Goal: Communication & Community: Answer question/provide support

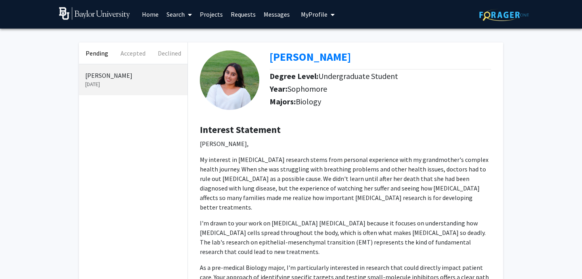
click at [327, 15] on span "My profile dropdown to access profile and logout" at bounding box center [330, 15] width 7 height 28
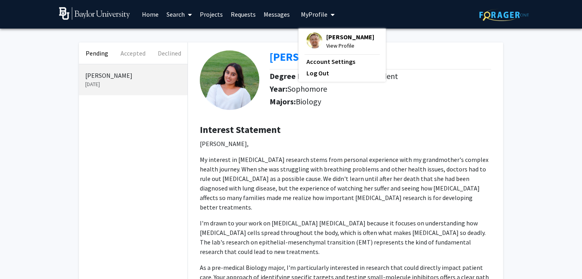
click at [147, 15] on link "Home" at bounding box center [150, 14] width 25 height 28
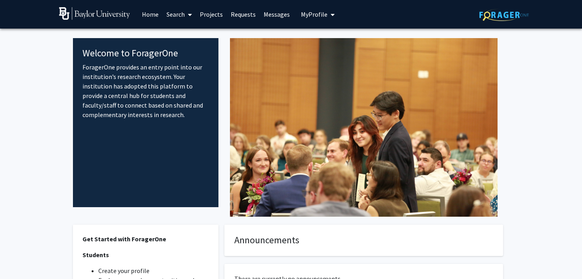
click at [185, 16] on span at bounding box center [188, 15] width 7 height 28
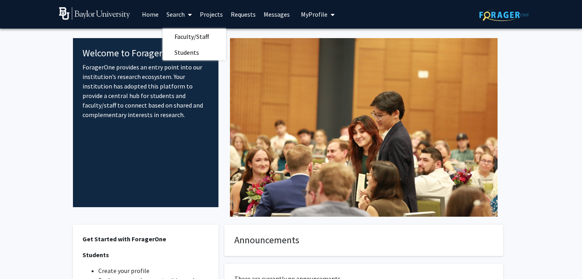
click at [239, 12] on link "Requests" at bounding box center [243, 14] width 33 height 28
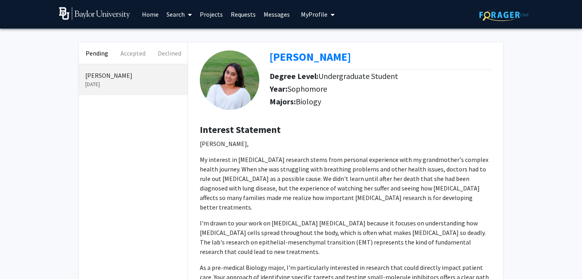
click at [215, 11] on link "Projects" at bounding box center [211, 14] width 31 height 28
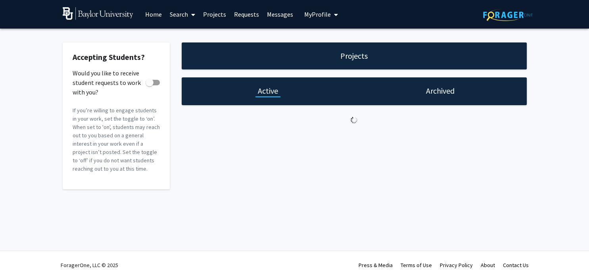
checkbox input "true"
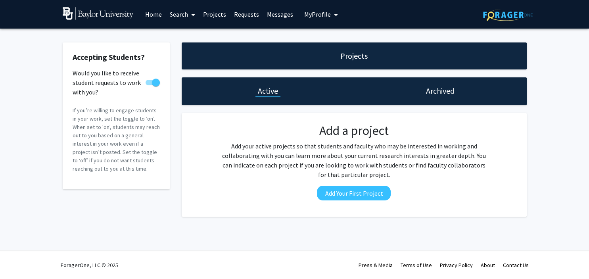
click at [360, 60] on h1 "Projects" at bounding box center [353, 55] width 27 height 11
click at [444, 92] on h1 "Archived" at bounding box center [440, 90] width 29 height 11
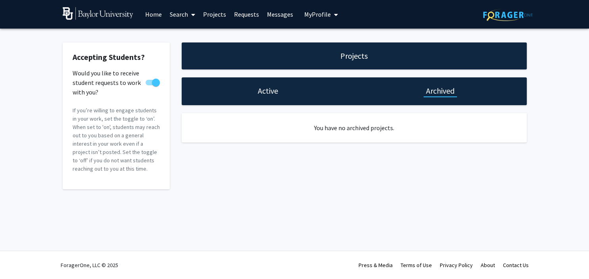
click at [286, 98] on div "Active" at bounding box center [268, 91] width 172 height 28
click at [269, 96] on div "Active" at bounding box center [268, 91] width 172 height 28
click at [268, 93] on h1 "Active" at bounding box center [268, 90] width 20 height 11
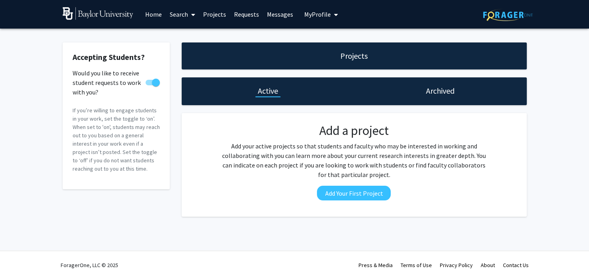
click at [276, 19] on link "Messages" at bounding box center [280, 14] width 34 height 28
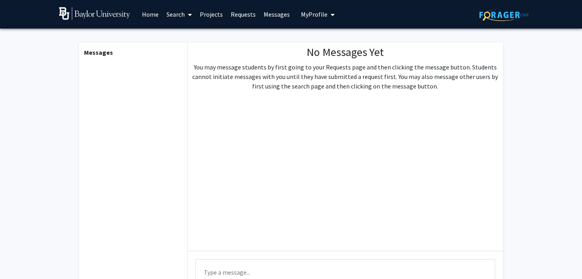
click at [316, 16] on span "My Profile" at bounding box center [314, 14] width 27 height 8
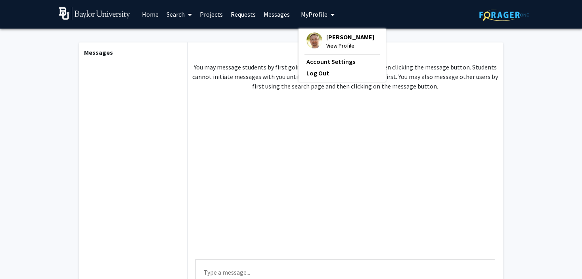
click at [312, 36] on img at bounding box center [314, 41] width 16 height 16
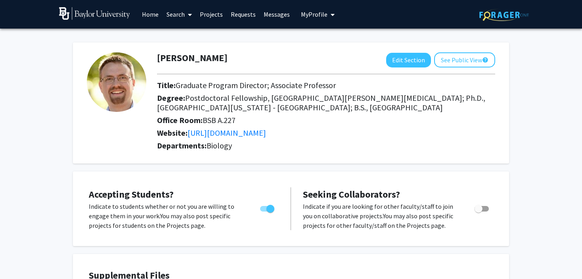
click at [252, 15] on link "Requests" at bounding box center [243, 14] width 33 height 28
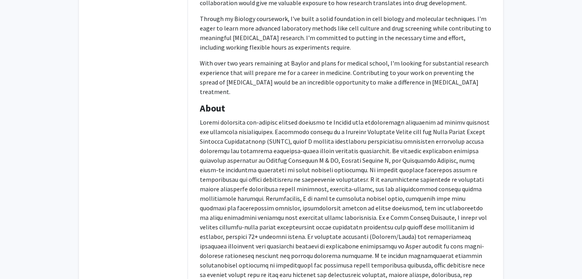
scroll to position [509, 0]
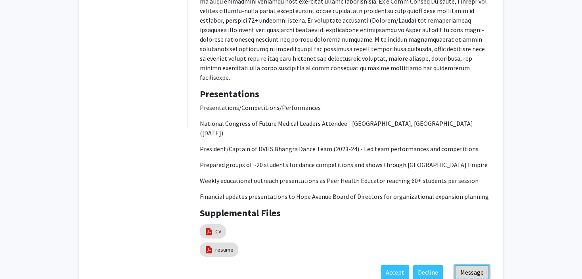
click at [470, 265] on button "Message" at bounding box center [472, 272] width 34 height 14
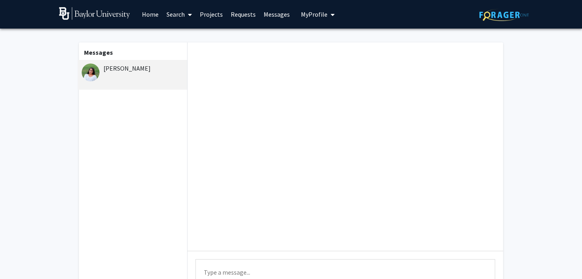
click at [365, 149] on div at bounding box center [345, 146] width 316 height 208
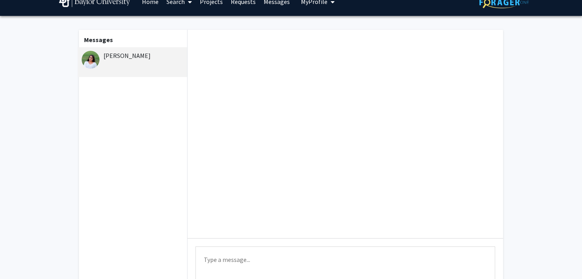
scroll to position [82, 0]
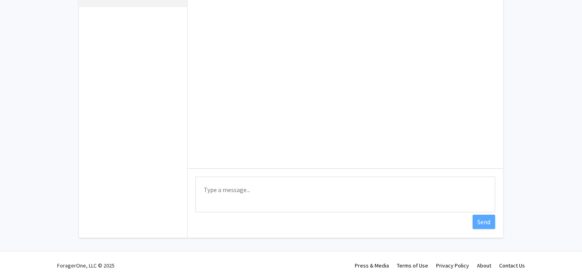
click at [235, 201] on textarea "Type a message" at bounding box center [345, 194] width 300 height 36
paste textarea "Thank you for your interest. I will next evaluate new undergraduate researchers…"
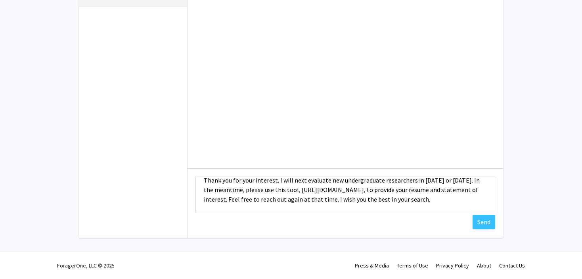
scroll to position [0, 0]
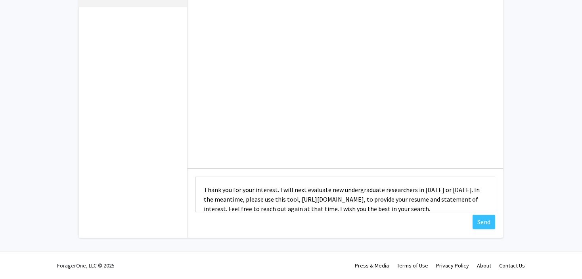
click at [206, 189] on textarea "Thank you for your interest. I will next evaluate new undergraduate researchers…" at bounding box center [345, 194] width 300 height 36
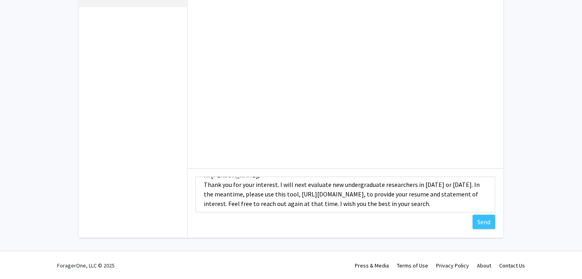
scroll to position [29, 0]
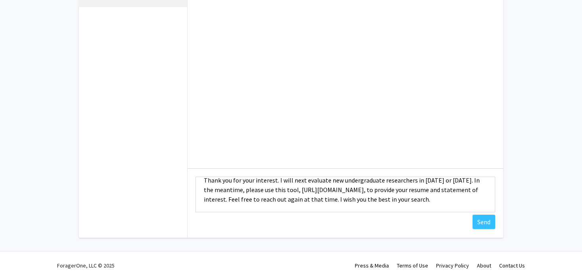
drag, startPoint x: 296, startPoint y: 189, endPoint x: 291, endPoint y: 187, distance: 4.8
click at [291, 187] on textarea "Hi [PERSON_NAME], Thank you for your interest. I will next evaluate new undergr…" at bounding box center [345, 194] width 300 height 36
drag, startPoint x: 292, startPoint y: 189, endPoint x: 243, endPoint y: 180, distance: 50.2
click at [243, 180] on textarea "Hi [PERSON_NAME], Thank you for your interest. I will next evaluate new undergr…" at bounding box center [345, 194] width 300 height 36
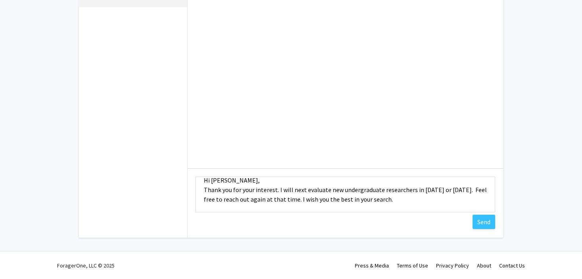
scroll to position [10, 0]
type textarea "Hi [PERSON_NAME], Thank you for your interest. I will next evaluate new undergr…"
click at [481, 221] on button "Send" at bounding box center [483, 221] width 23 height 14
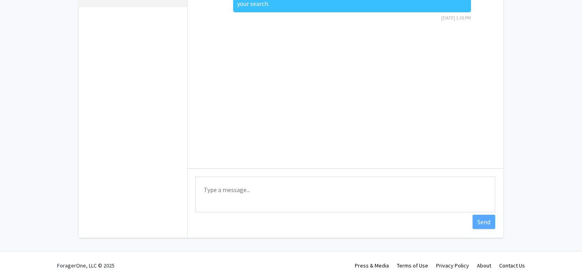
scroll to position [0, 0]
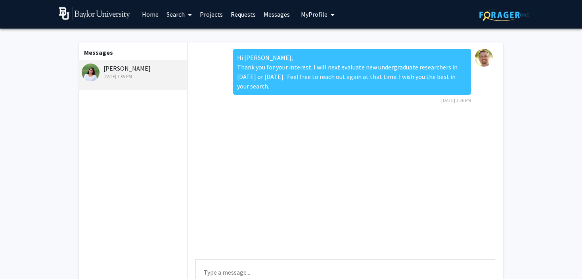
click at [111, 13] on img at bounding box center [94, 13] width 71 height 13
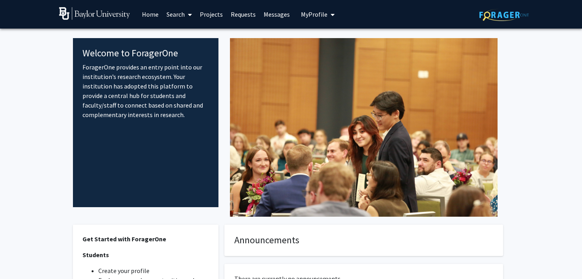
click at [29, 102] on fg-internal-home-page "Welcome to ForagerOne ForagerOne provides an entry point into our institution’s…" at bounding box center [291, 228] width 582 height 399
